Goal: Task Accomplishment & Management: Manage account settings

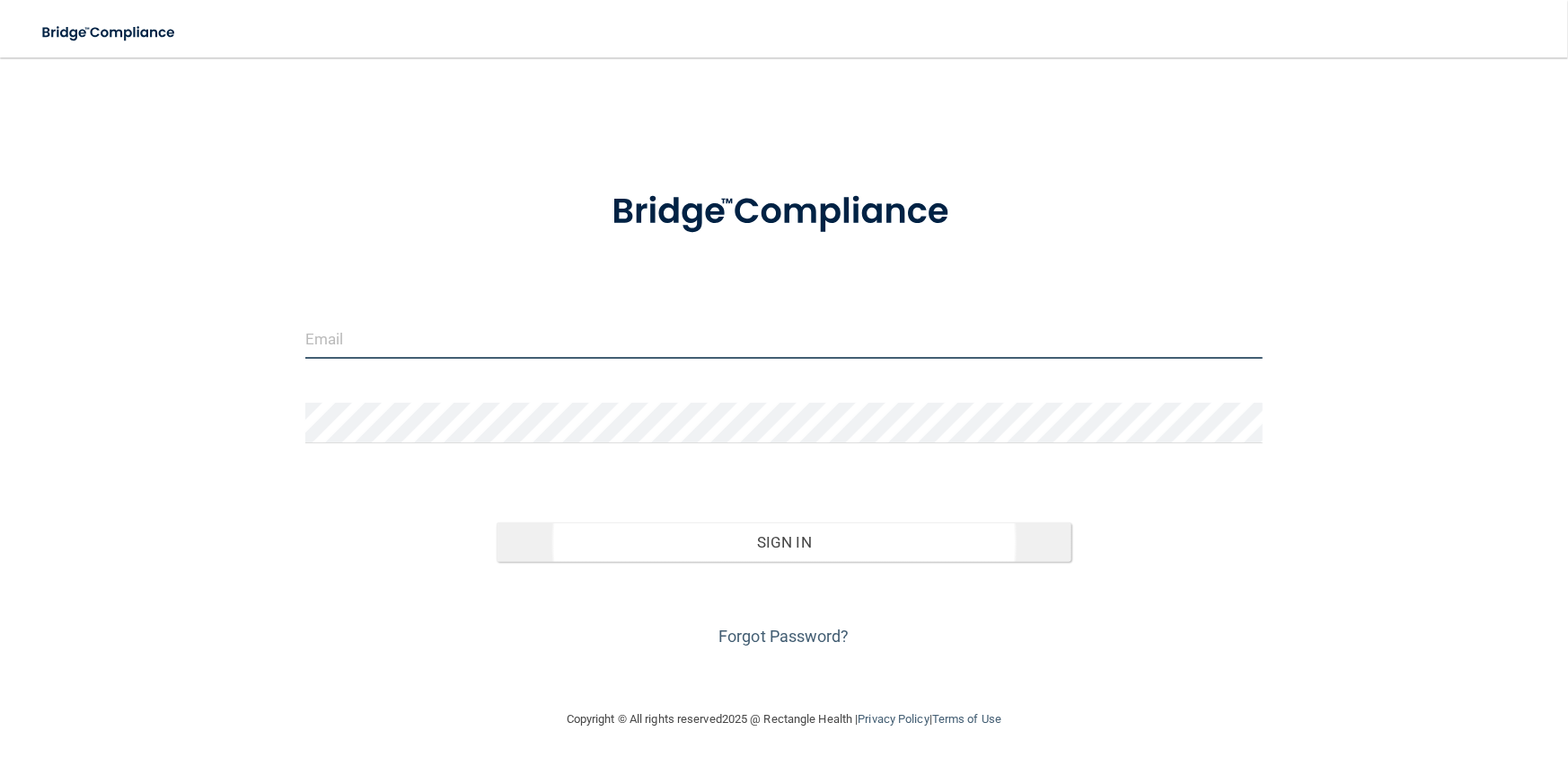
type input "[PERSON_NAME][EMAIL_ADDRESS][DOMAIN_NAME]"
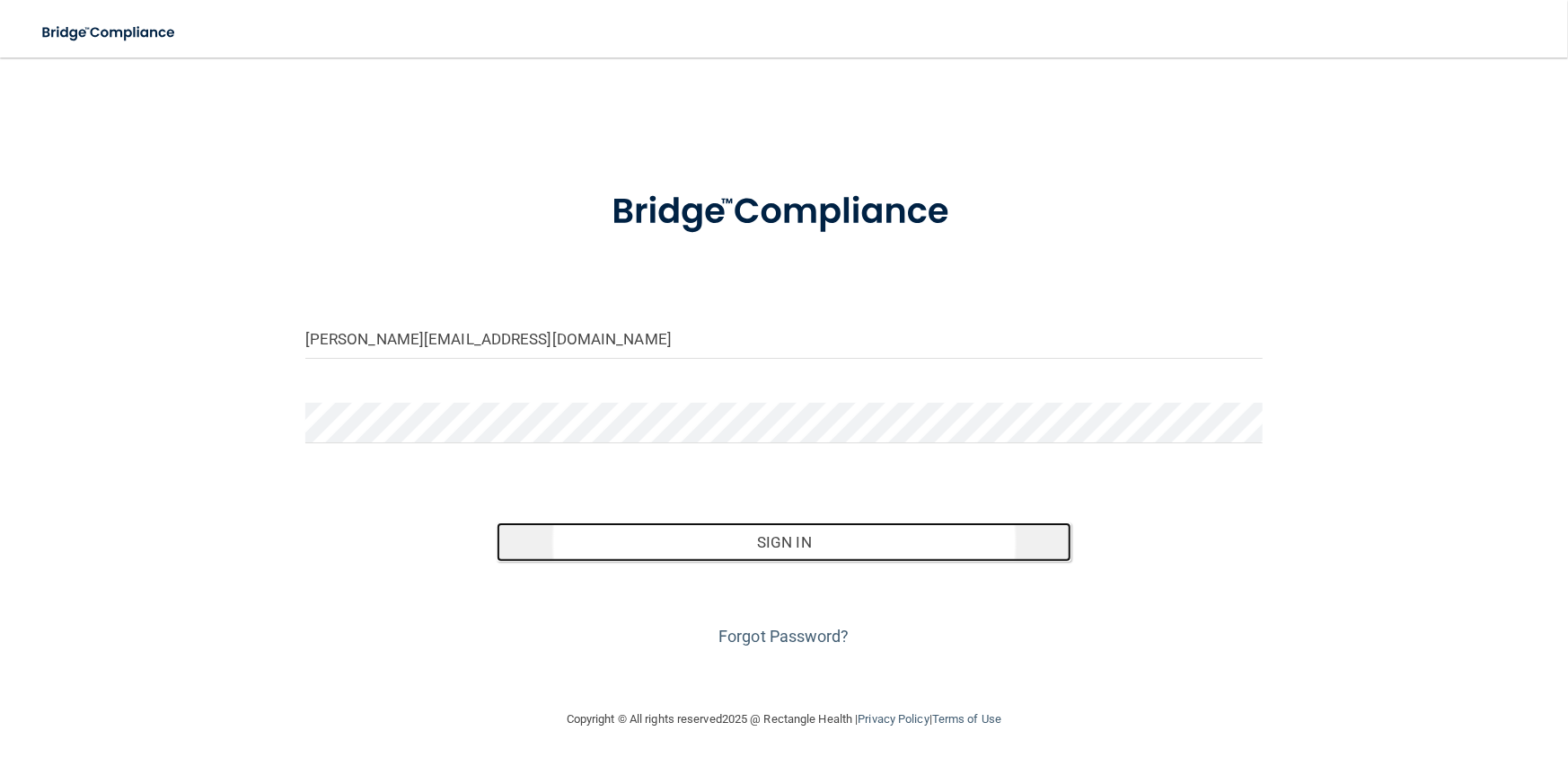
click at [572, 550] on button "Sign In" at bounding box center [784, 541] width 575 height 40
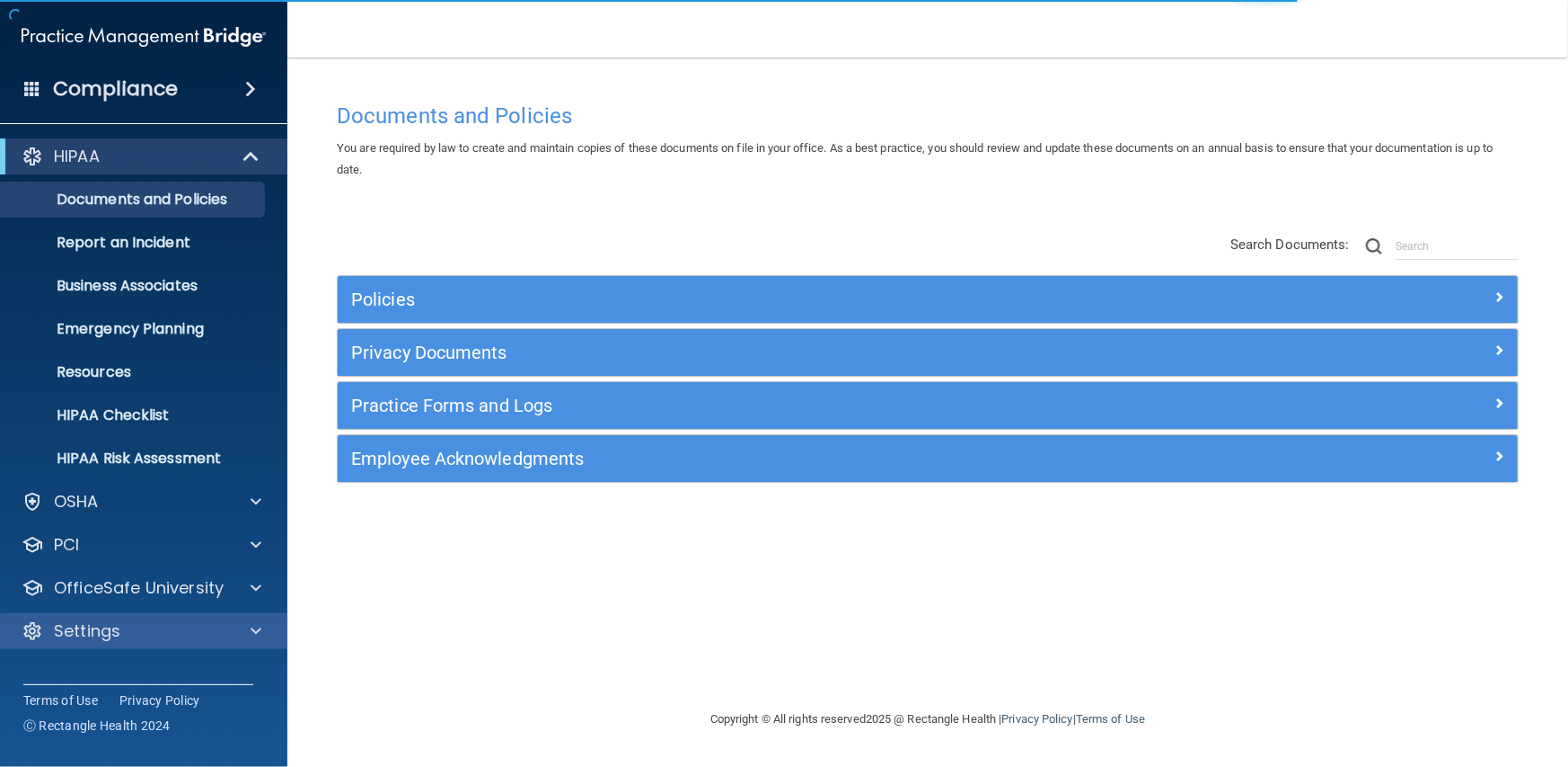
click at [122, 644] on div "Settings" at bounding box center [144, 631] width 288 height 36
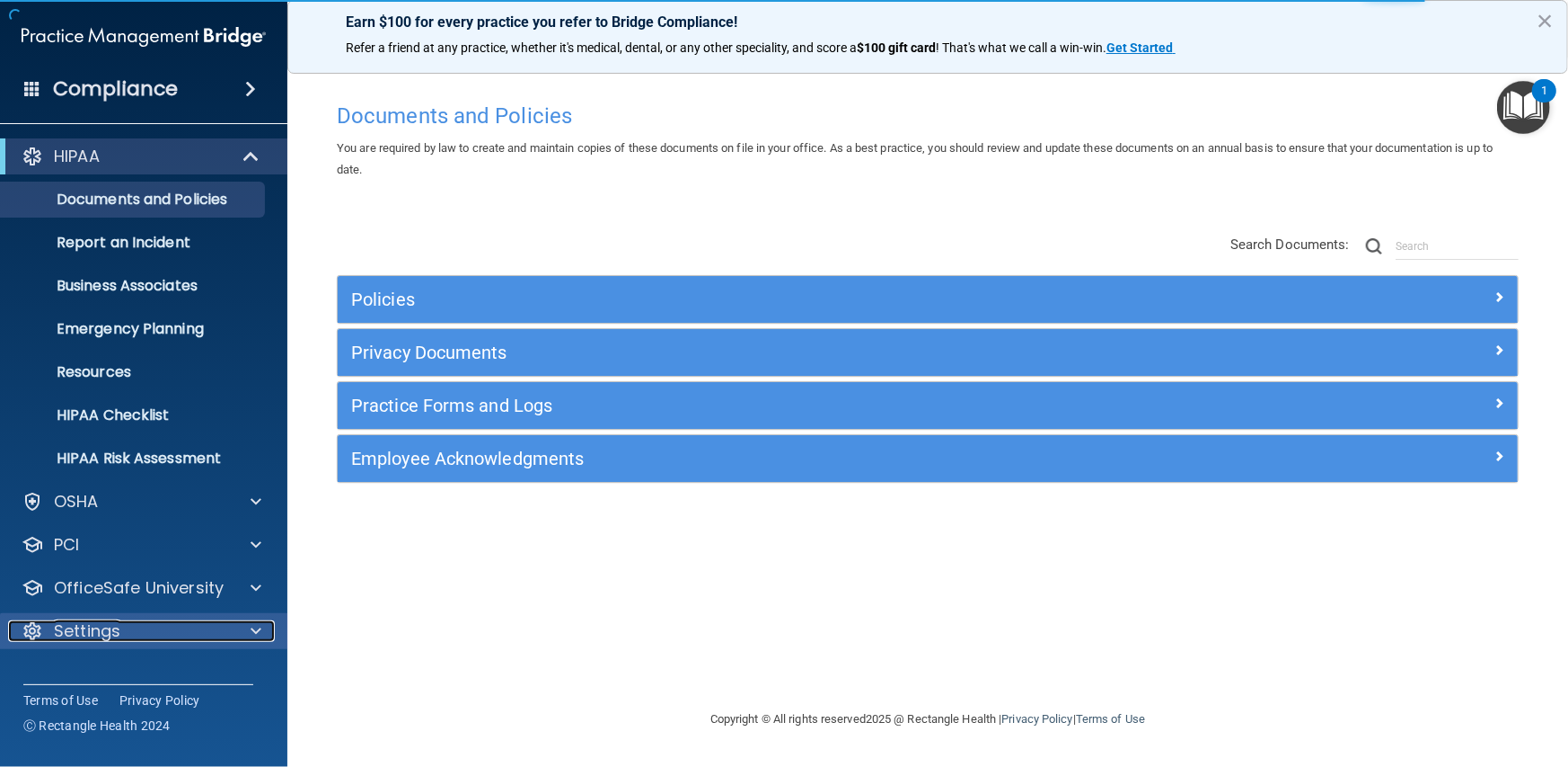
click at [251, 623] on span at bounding box center [256, 630] width 11 height 21
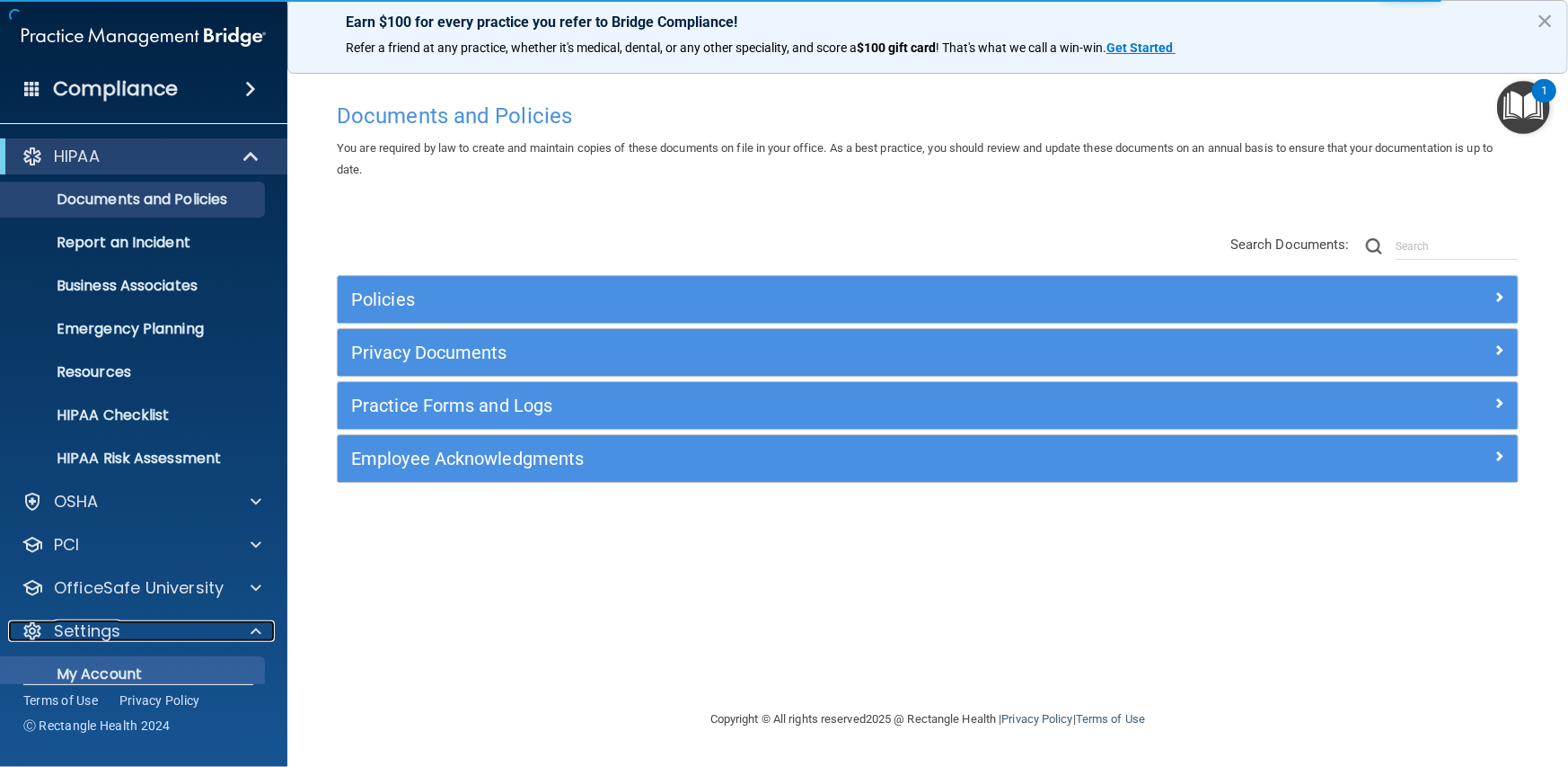
scroll to position [152, 0]
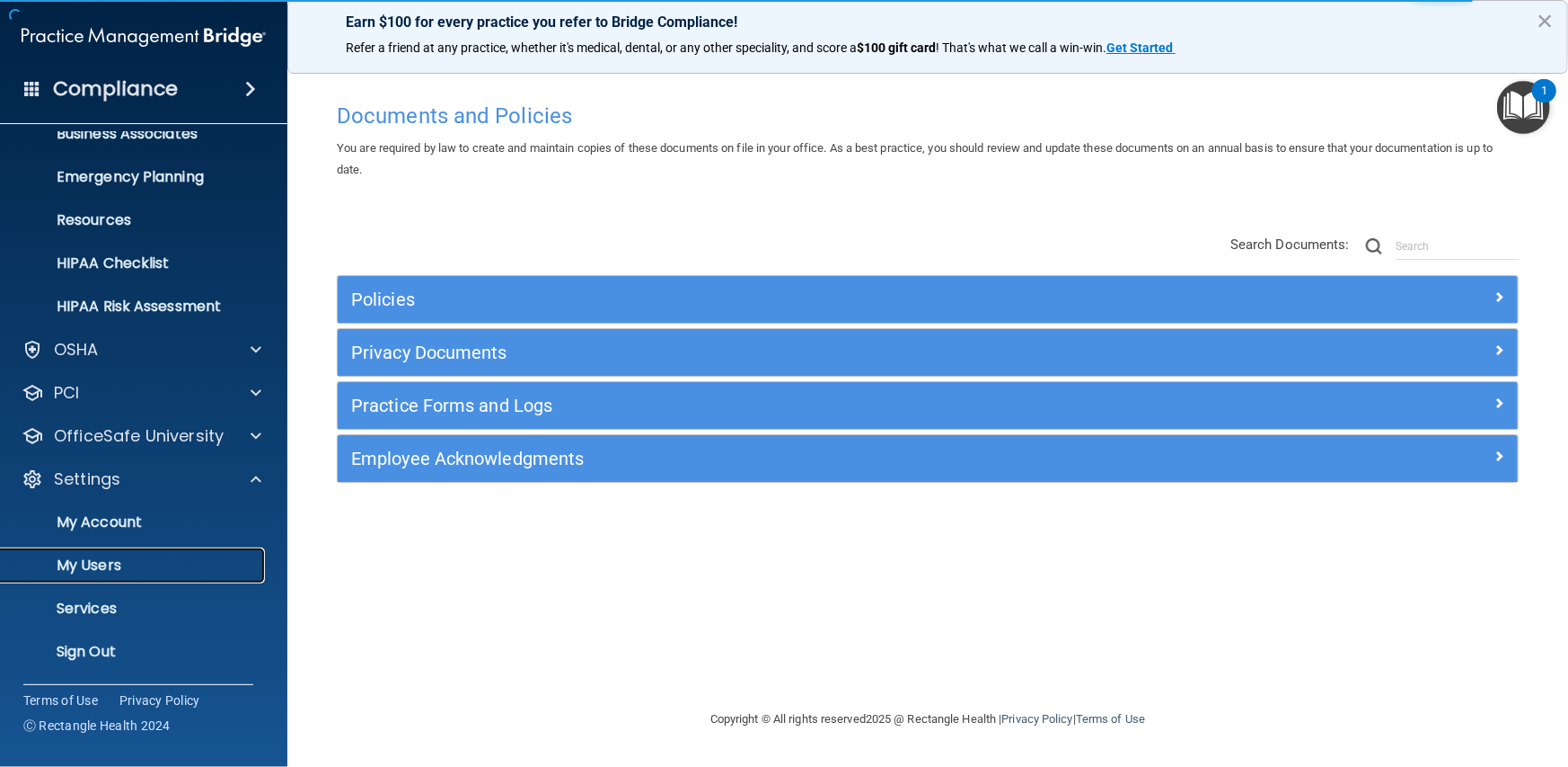
click at [90, 563] on p "My Users" at bounding box center [134, 565] width 245 height 18
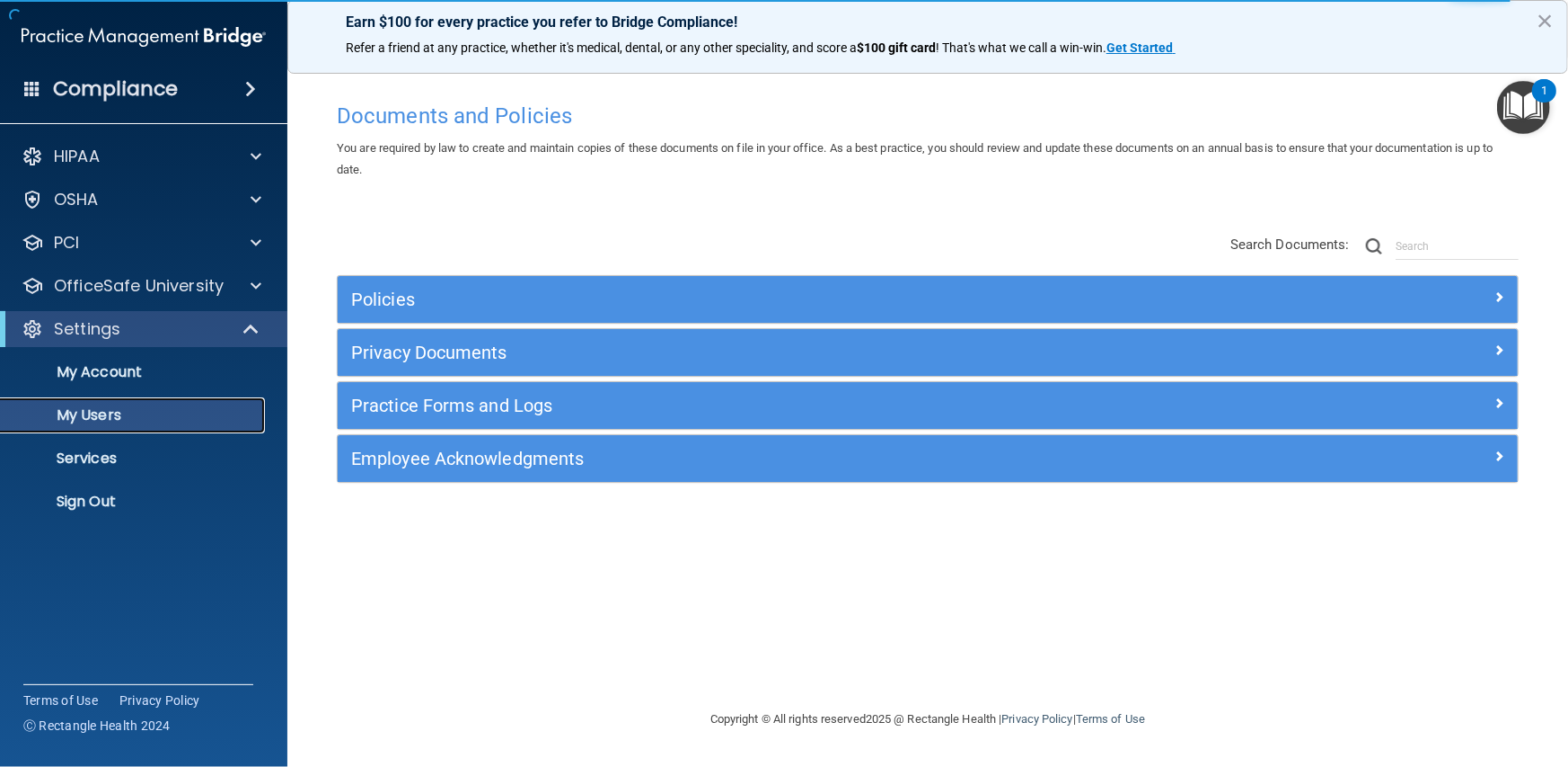
select select "20"
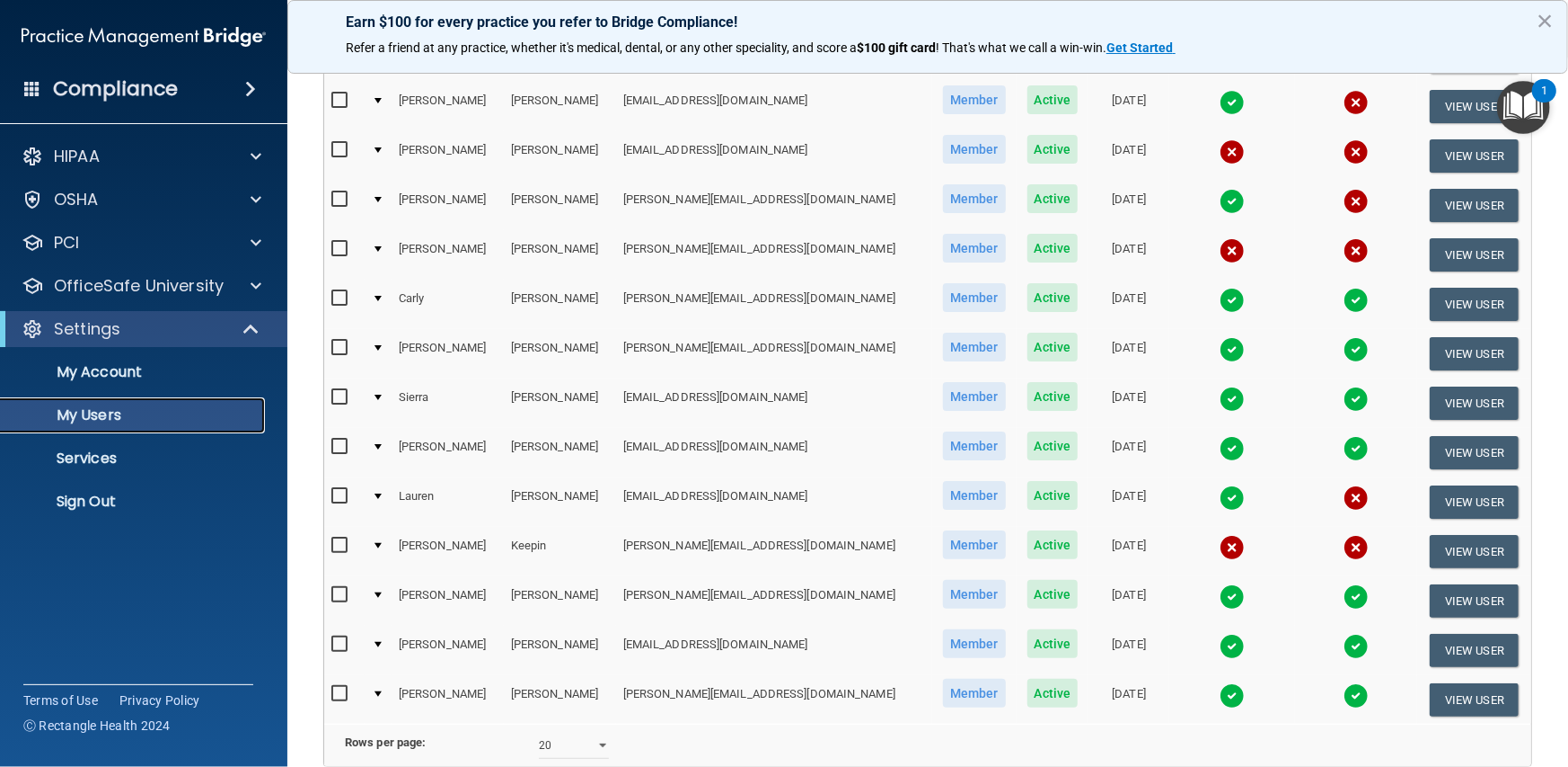
scroll to position [629, 0]
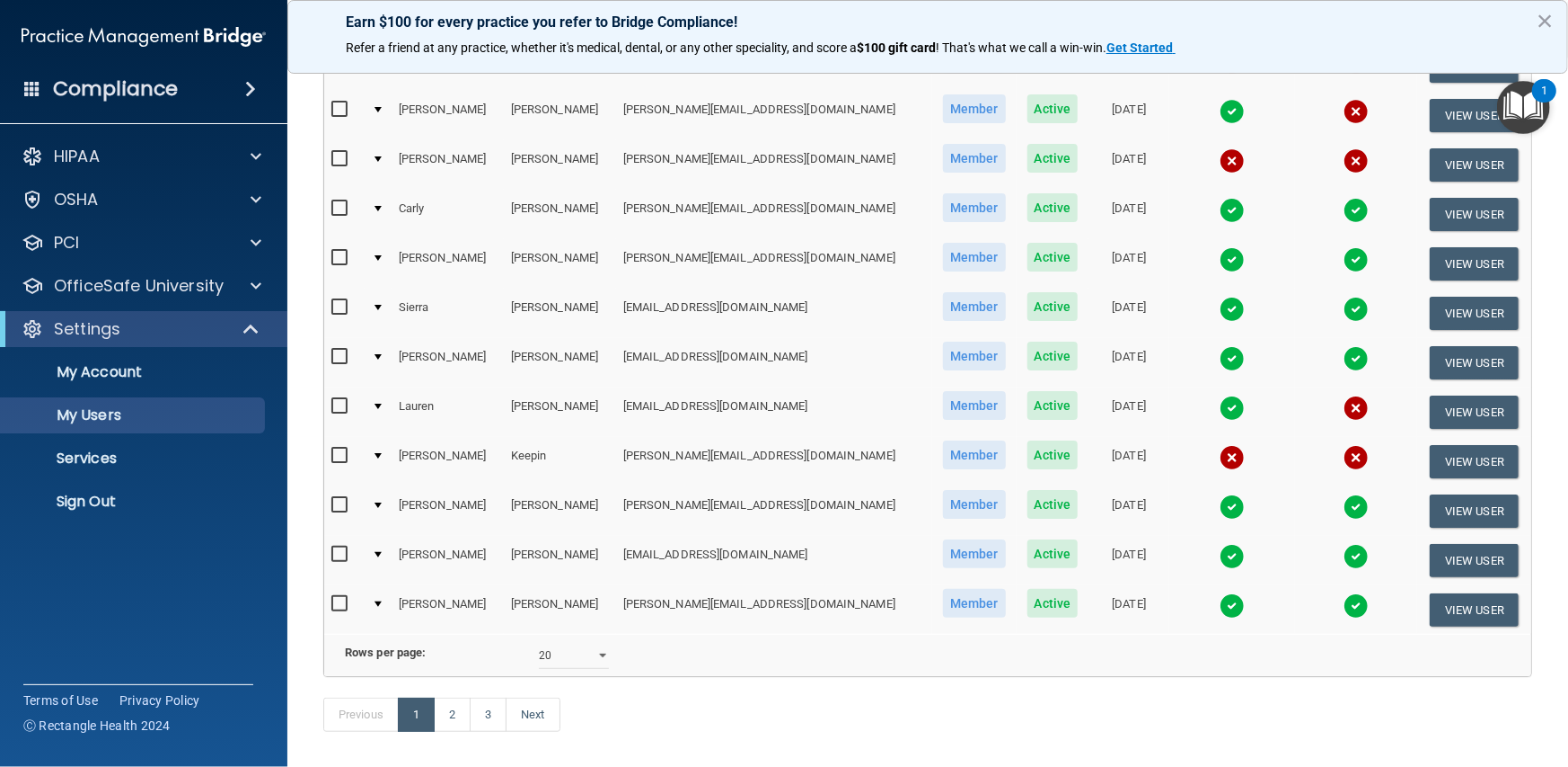
click at [1343, 399] on img at bounding box center [1355, 407] width 25 height 25
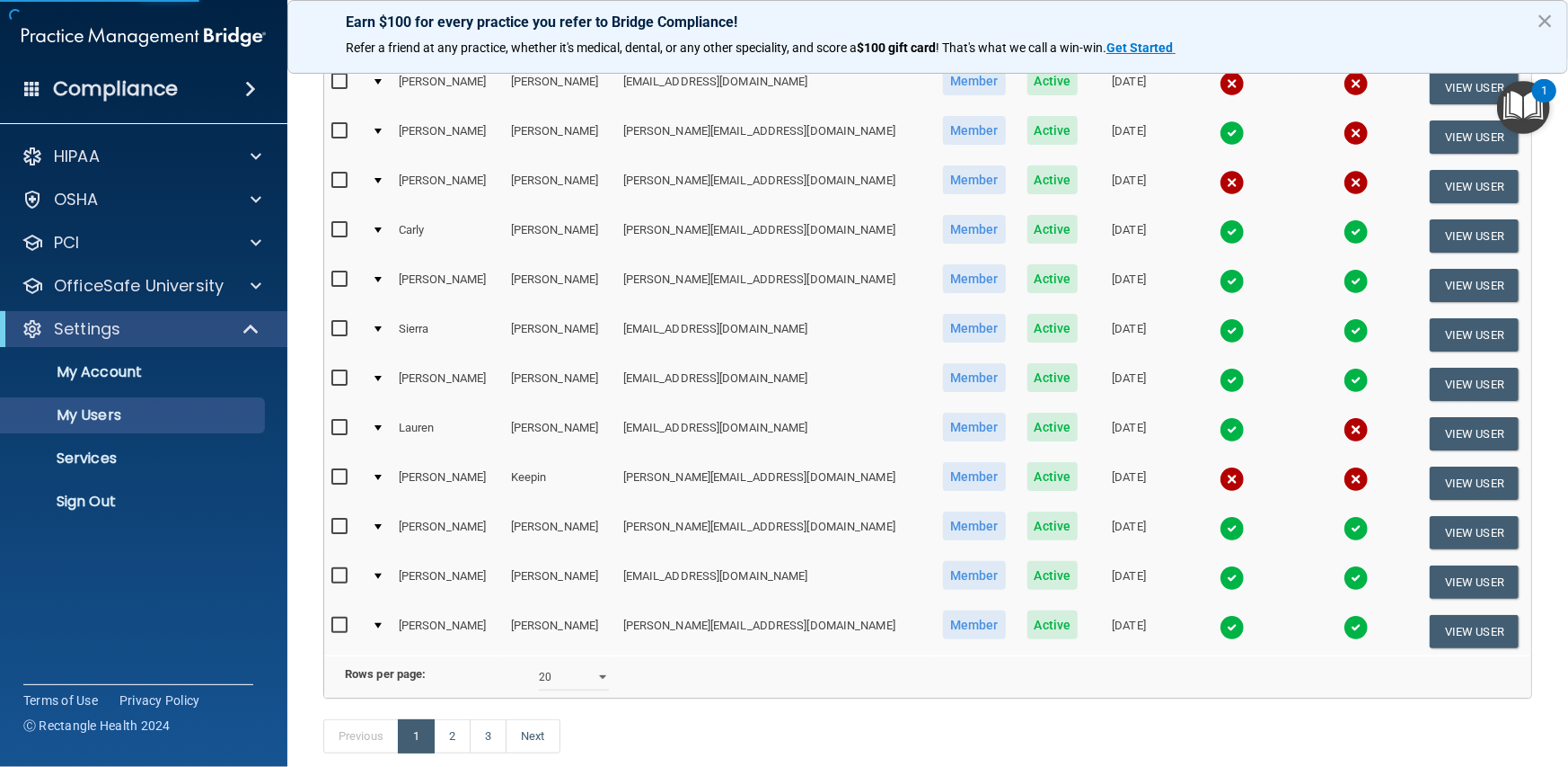
click at [1343, 425] on img at bounding box center [1355, 429] width 25 height 25
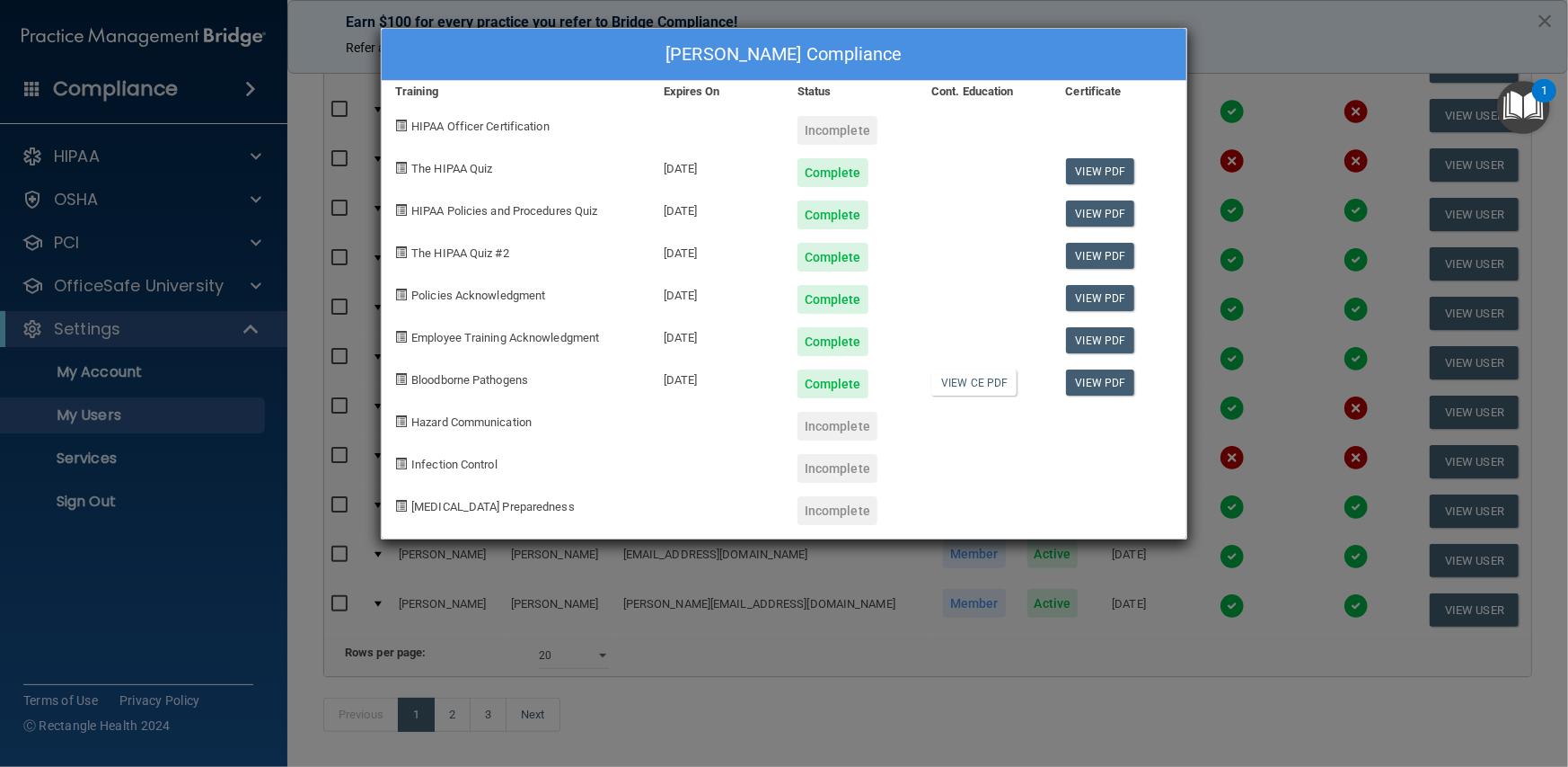
click at [1252, 461] on div "[PERSON_NAME] Compliance Training Expires On Status Cont. Education Certificate…" at bounding box center [784, 383] width 1568 height 767
click at [1289, 429] on div "[PERSON_NAME] Compliance Training Expires On Status Cont. Education Certificate…" at bounding box center [784, 383] width 1568 height 767
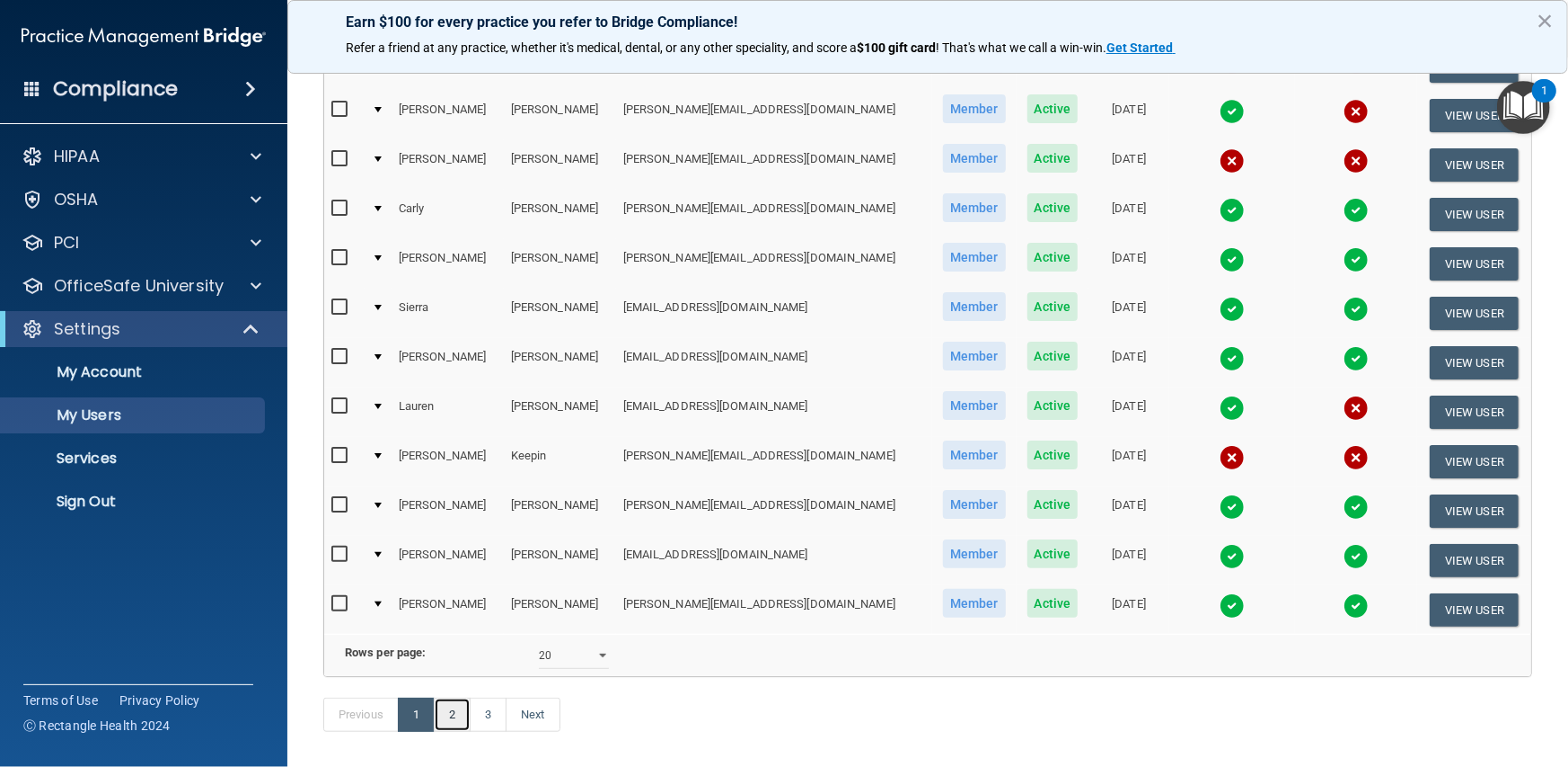
click at [455, 731] on link "2" at bounding box center [452, 714] width 37 height 34
select select "20"
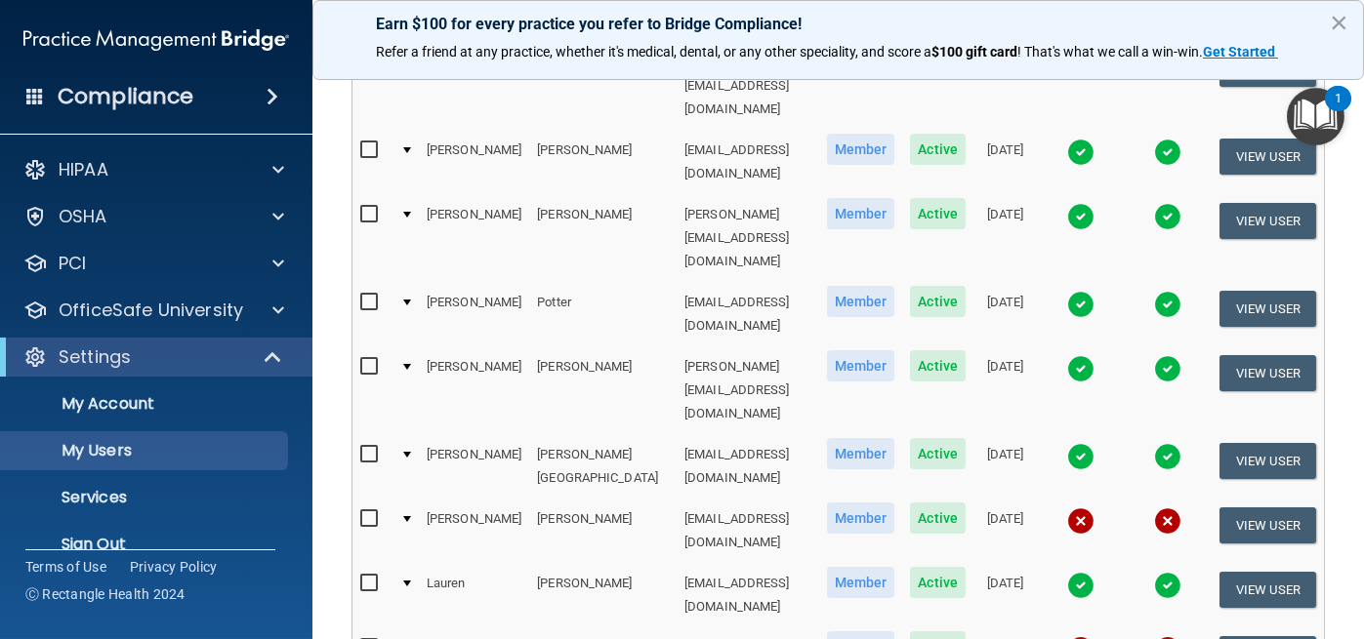
scroll to position [1020, 0]
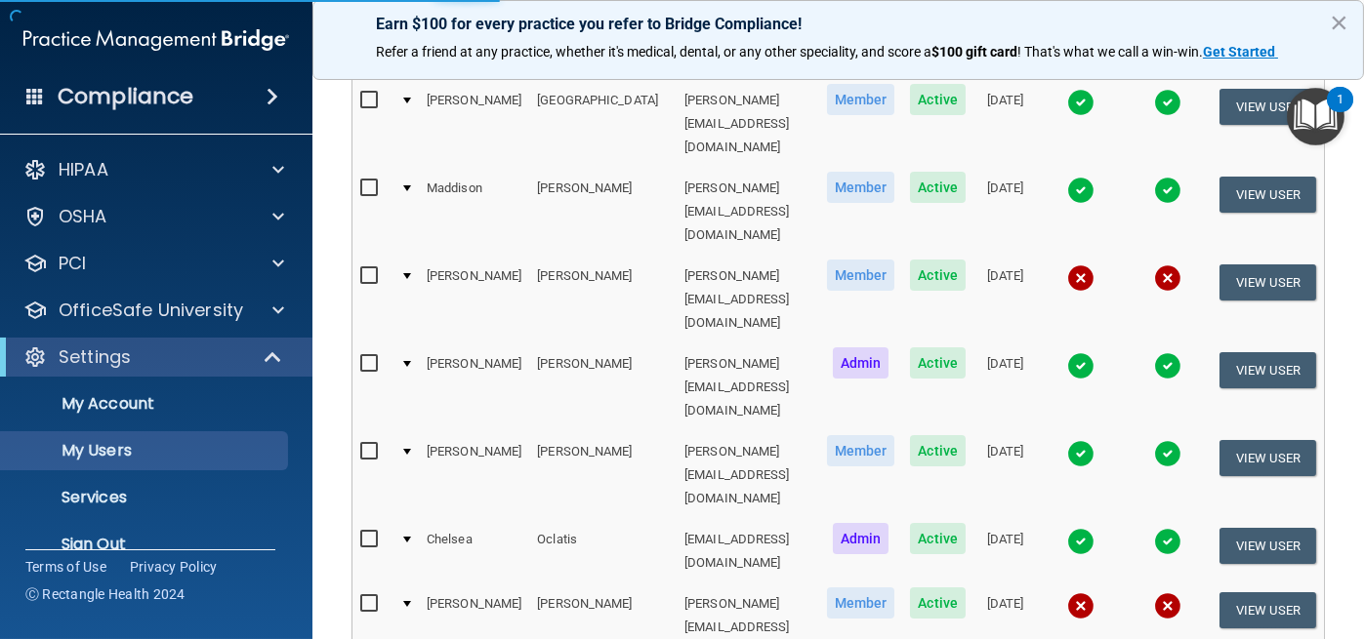
select select "20"
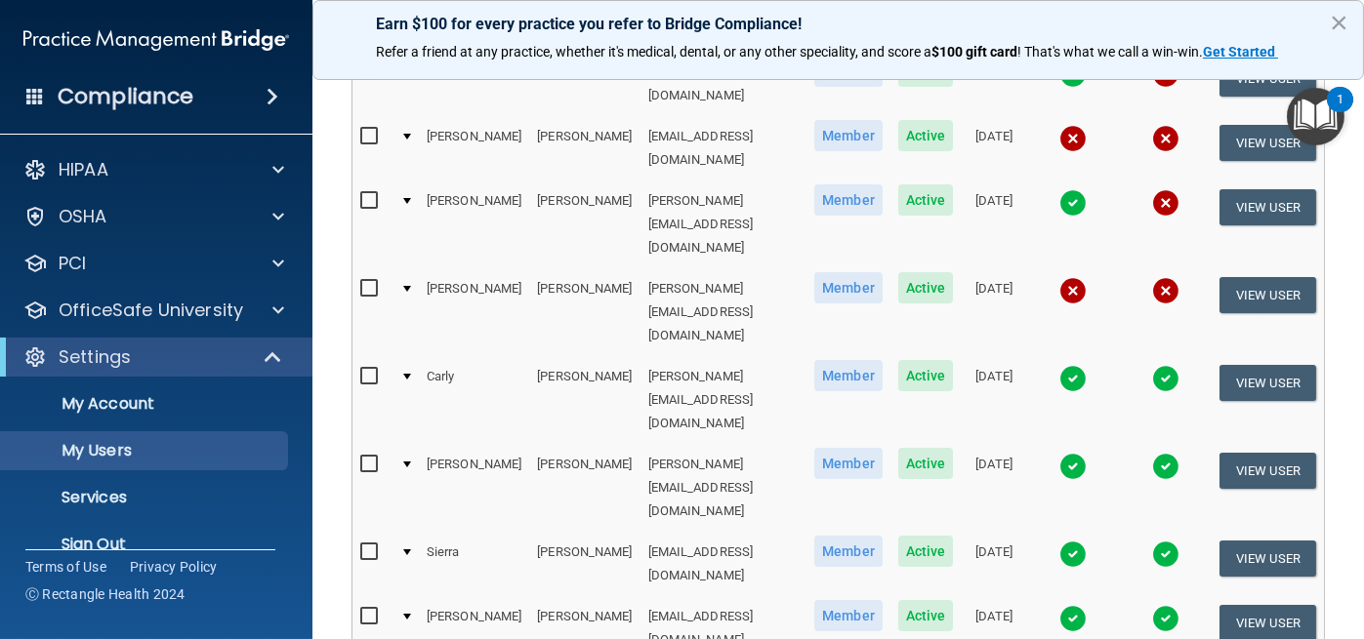
scroll to position [998, 0]
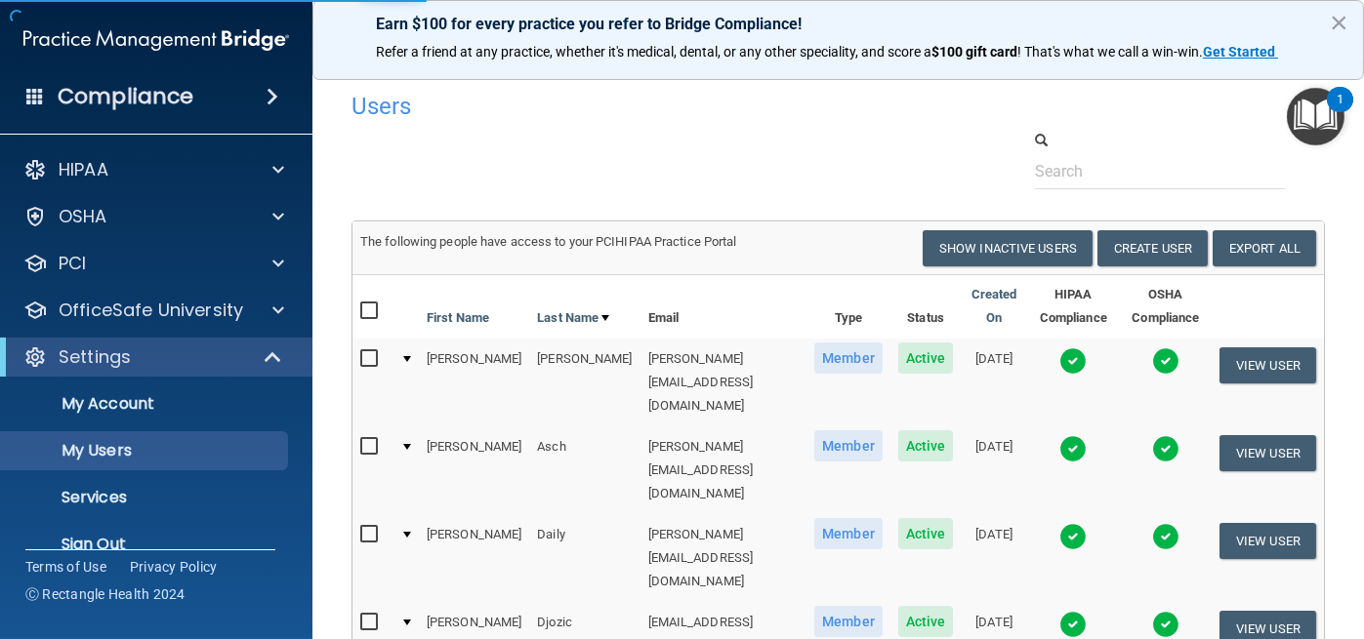
select select "20"
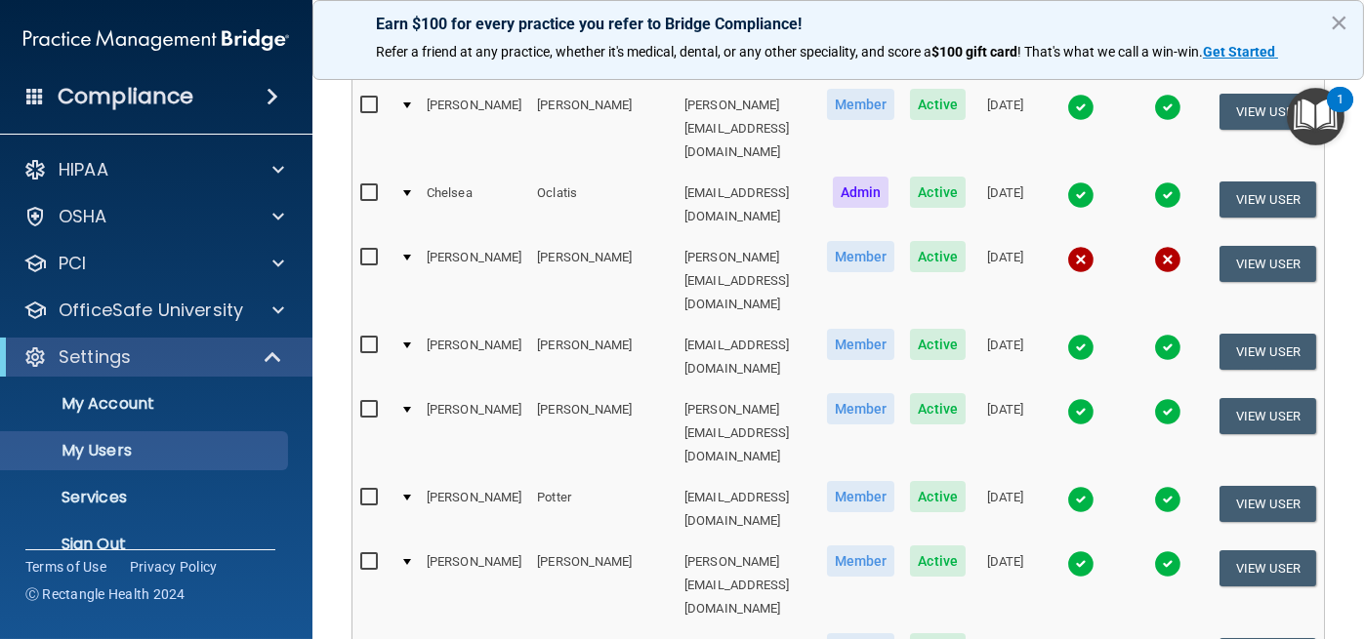
scroll to position [976, 0]
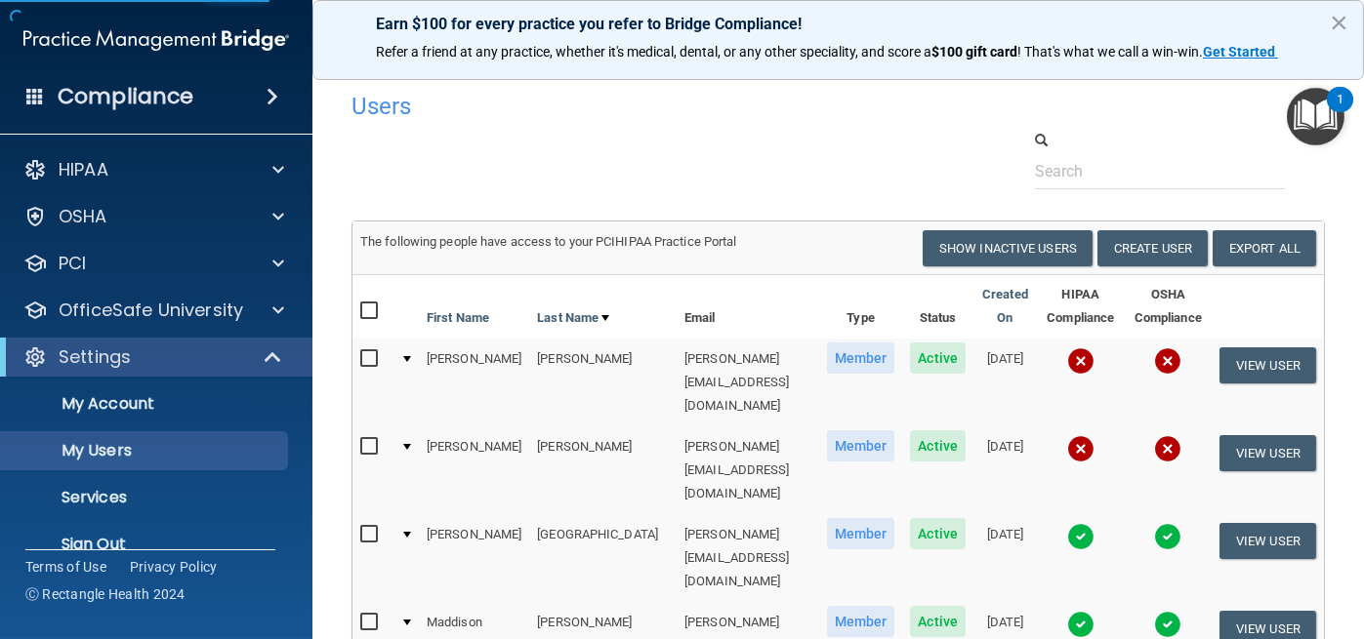
select select "20"
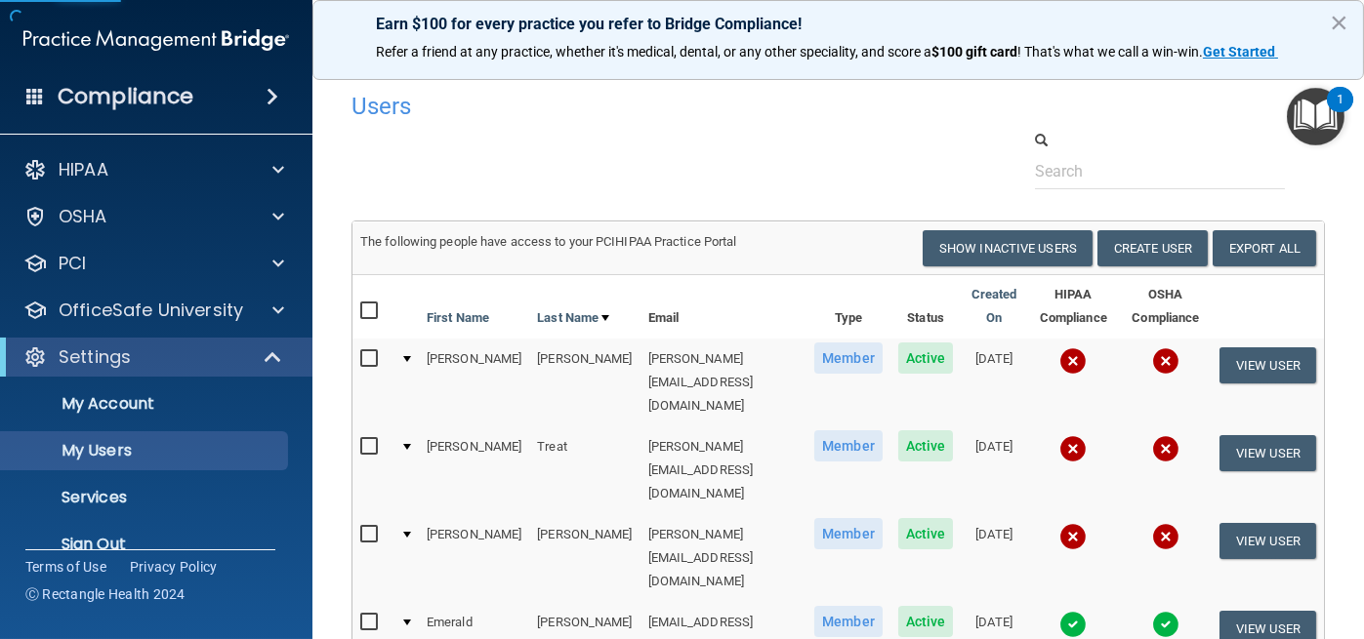
scroll to position [195, 0]
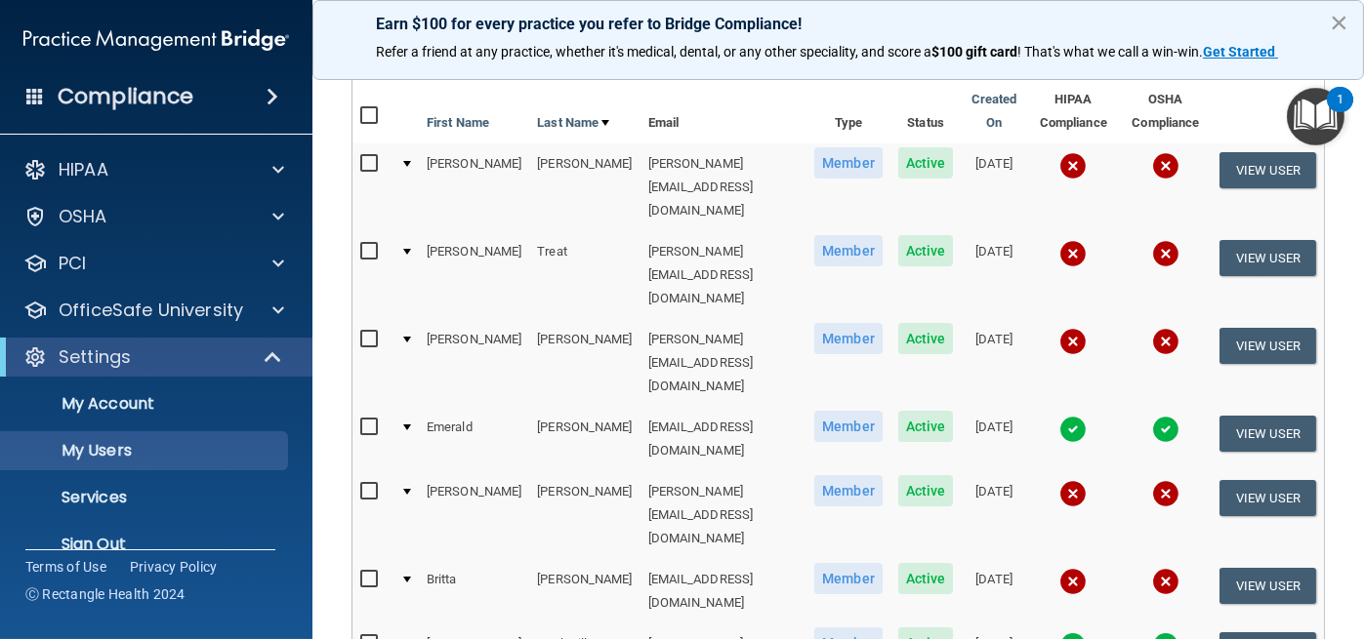
click at [1338, 19] on button "×" at bounding box center [1338, 22] width 19 height 31
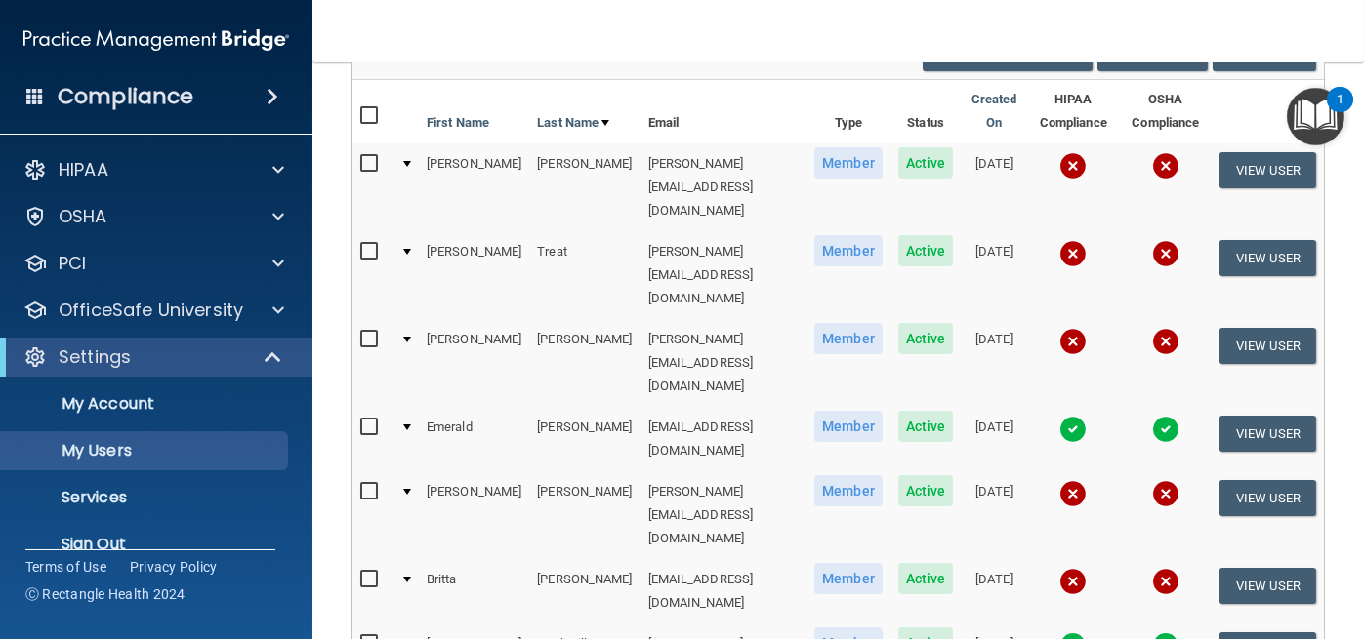
scroll to position [0, 0]
